Goal: Check status: Check status

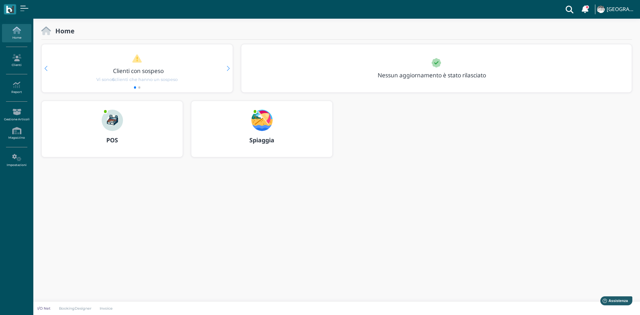
click at [111, 118] on img at bounding box center [112, 120] width 21 height 21
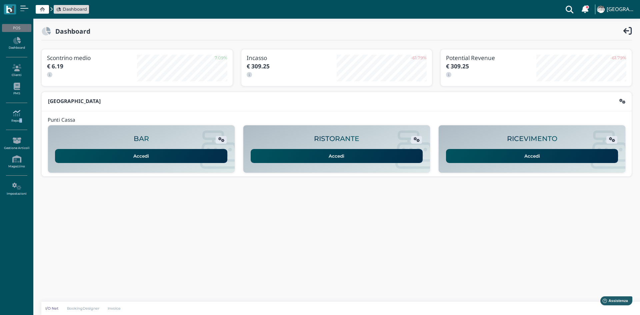
click at [20, 125] on ul "POS Dashboard Clienti PMS Report Report Ordini Report Prelievi Report Doc. Fisc…" at bounding box center [16, 111] width 33 height 180
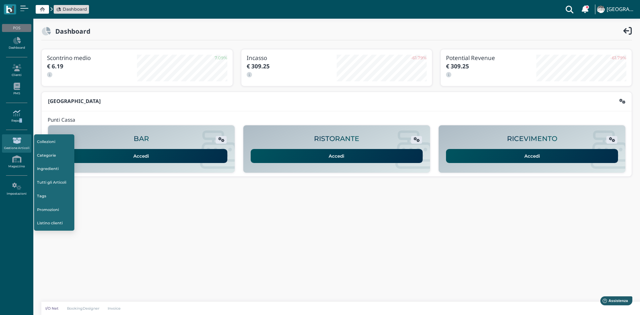
click at [20, 111] on icon at bounding box center [16, 113] width 29 height 7
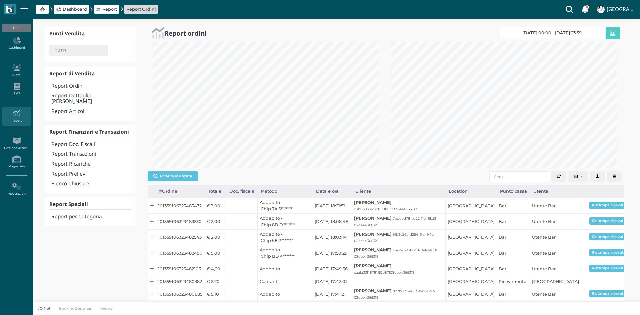
select select
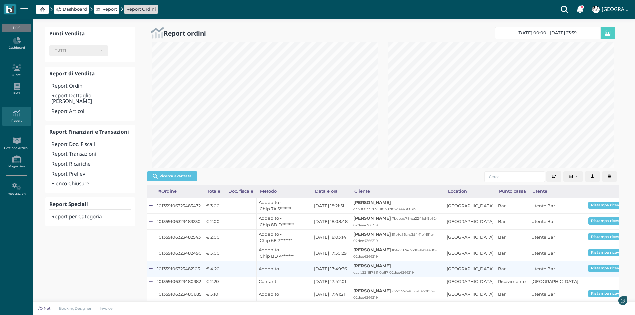
scroll to position [127, 236]
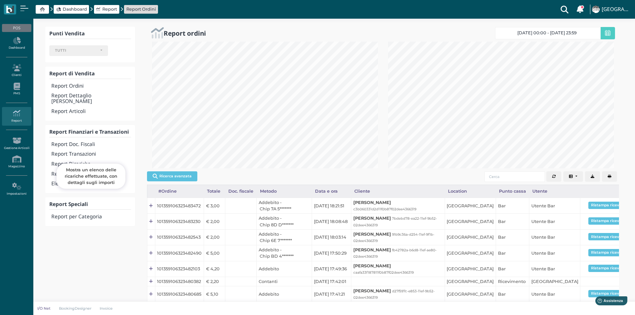
click at [79, 151] on h4 "Report Transazioni" at bounding box center [90, 154] width 79 height 6
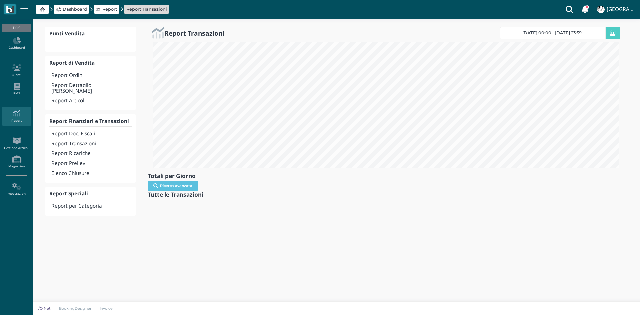
select select
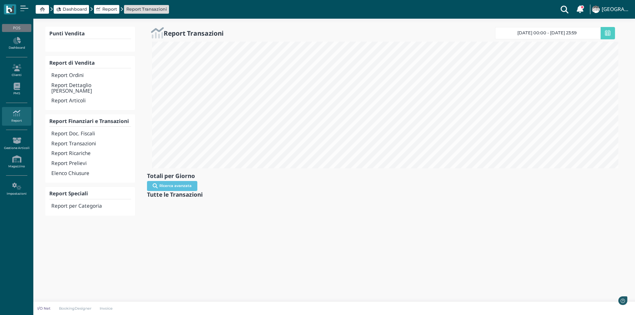
scroll to position [333082, 332737]
select select
